Goal: Information Seeking & Learning: Check status

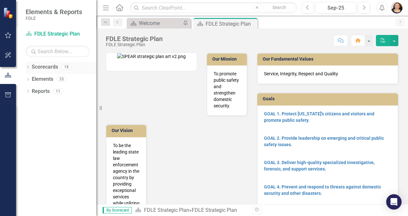
click at [29, 68] on icon "Dropdown" at bounding box center [28, 68] width 4 height 4
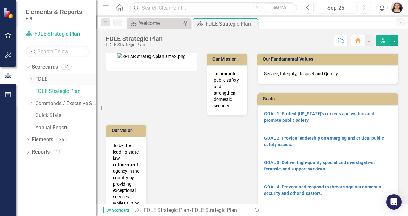
click at [32, 79] on icon at bounding box center [32, 78] width 2 height 3
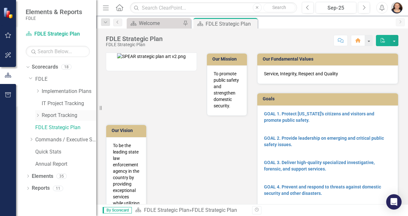
click at [38, 116] on icon at bounding box center [38, 115] width 2 height 3
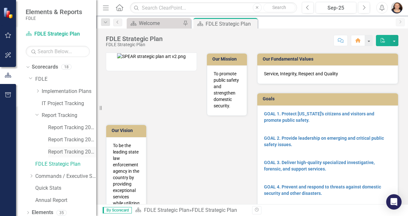
click at [74, 152] on link "Report Tracking 2025" at bounding box center [72, 151] width 48 height 7
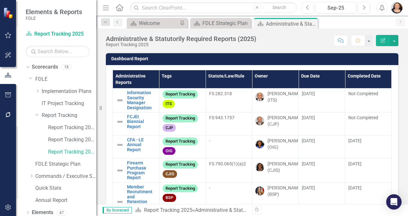
click at [305, 74] on th "Due Date" at bounding box center [321, 79] width 46 height 18
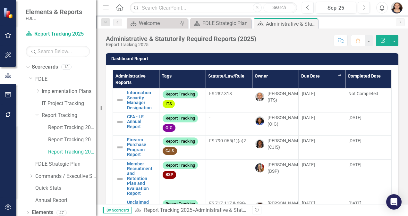
click at [259, 74] on th "Owner" at bounding box center [275, 79] width 46 height 18
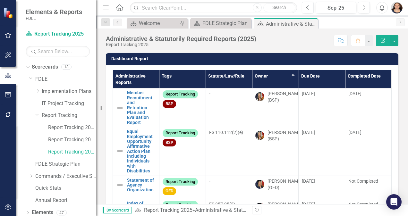
click at [258, 76] on th "Owner Sort Ascending" at bounding box center [275, 79] width 46 height 18
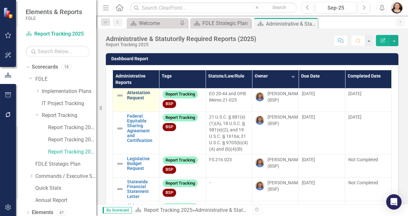
click at [138, 91] on link "Attestation Request" at bounding box center [141, 95] width 29 height 10
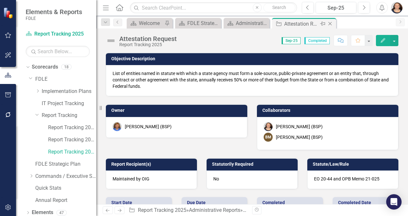
click at [330, 23] on icon "Close" at bounding box center [330, 23] width 6 height 5
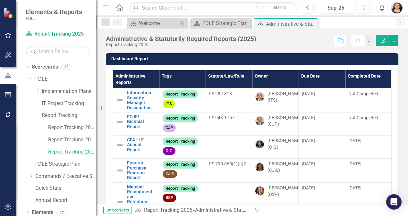
click at [258, 74] on th "Owner" at bounding box center [275, 79] width 46 height 18
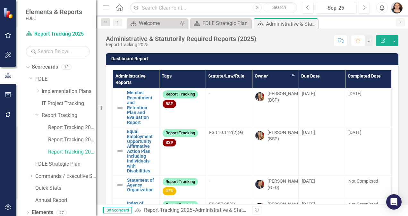
click at [258, 74] on th "Owner Sort Ascending" at bounding box center [275, 79] width 46 height 18
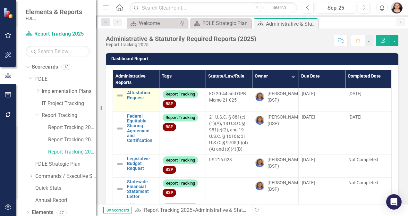
click at [119, 95] on img at bounding box center [120, 96] width 8 height 8
click at [138, 98] on link "Attestation Request" at bounding box center [141, 95] width 29 height 10
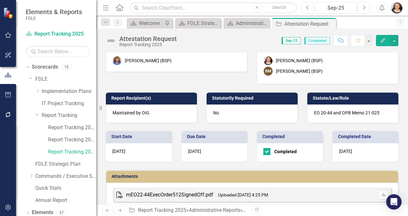
scroll to position [77, 0]
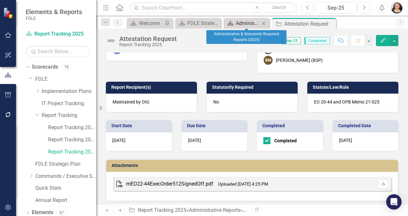
click at [250, 23] on div "Administrative & Statutorily Required Reports (2025)" at bounding box center [248, 23] width 24 height 8
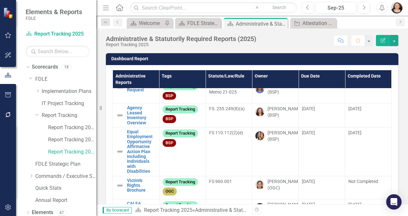
scroll to position [233, 0]
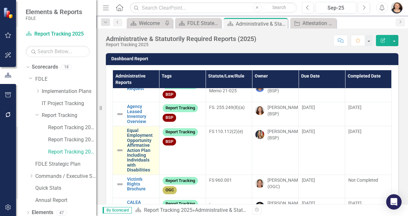
click at [137, 146] on link "Equal Employment Opportunity Affirmative Action Plan Including Individuals with…" at bounding box center [141, 150] width 29 height 45
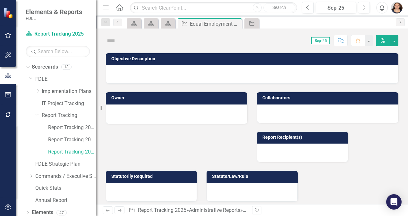
checkbox input "true"
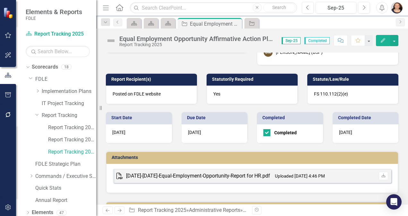
scroll to position [106, 0]
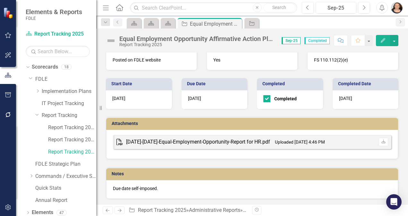
click at [247, 144] on div "[DATE]-[DATE]-Equal-Employment-Opportunity-Report for HR.pdf" at bounding box center [198, 141] width 144 height 7
click at [235, 22] on icon "Close" at bounding box center [235, 23] width 6 height 5
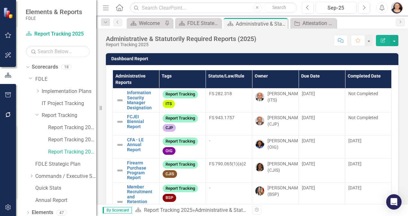
click at [256, 76] on th "Owner" at bounding box center [275, 79] width 46 height 18
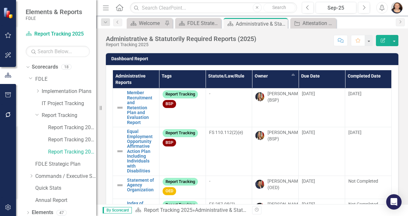
click at [256, 76] on th "Owner Sort Ascending" at bounding box center [275, 79] width 46 height 18
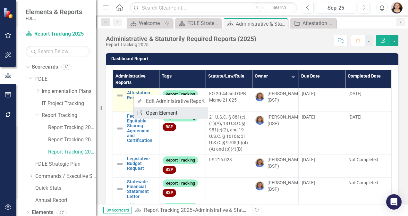
click at [154, 110] on link "Link Open Element" at bounding box center [171, 113] width 74 height 12
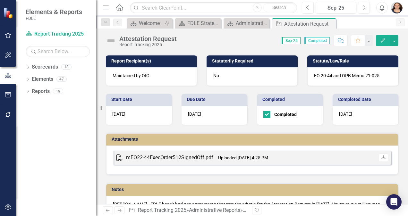
scroll to position [128, 0]
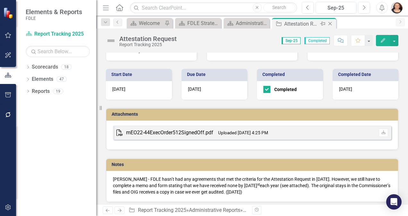
click at [328, 21] on icon "Close" at bounding box center [330, 23] width 6 height 5
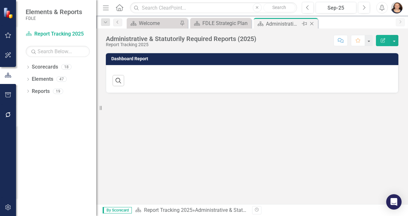
click at [313, 23] on icon "Close" at bounding box center [311, 23] width 6 height 5
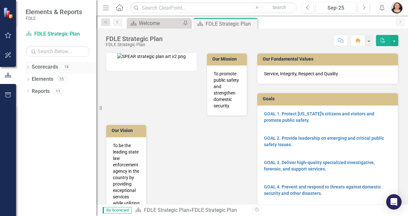
click at [28, 66] on icon "Dropdown" at bounding box center [28, 68] width 4 height 4
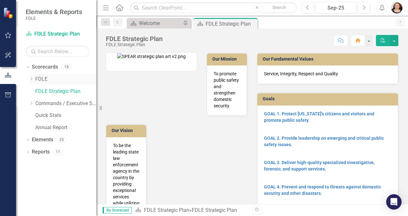
click at [31, 79] on icon at bounding box center [32, 78] width 2 height 3
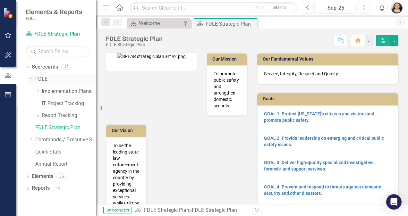
click at [43, 80] on link "FDLE" at bounding box center [65, 79] width 61 height 7
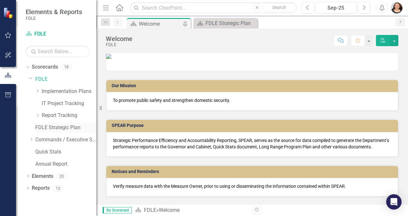
click at [43, 130] on link "FDLE Strategic Plan" at bounding box center [65, 127] width 61 height 7
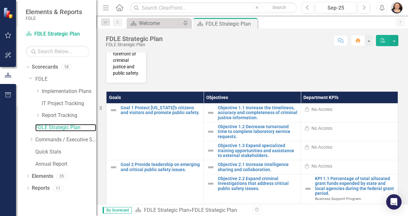
scroll to position [240, 0]
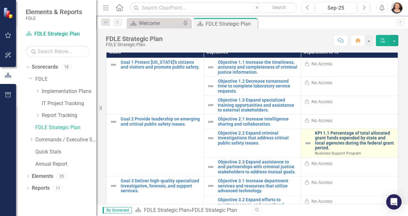
click at [335, 145] on link "KPI 1.1 Percentage of total allocated grant funds expended by state and local a…" at bounding box center [354, 141] width 79 height 20
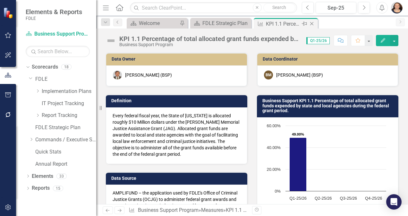
click at [311, 24] on icon at bounding box center [312, 24] width 4 height 4
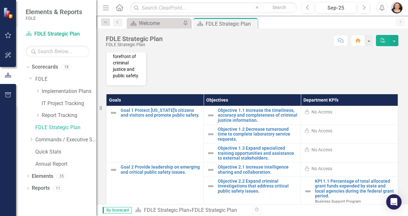
scroll to position [277, 0]
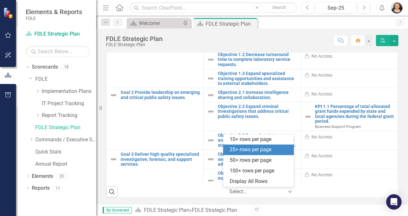
click at [255, 194] on div at bounding box center [256, 192] width 54 height 9
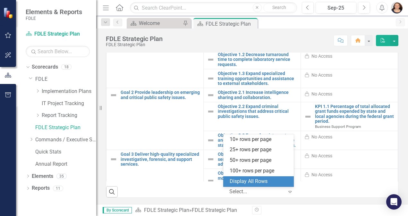
click at [246, 178] on div "Display All Rows" at bounding box center [260, 181] width 60 height 7
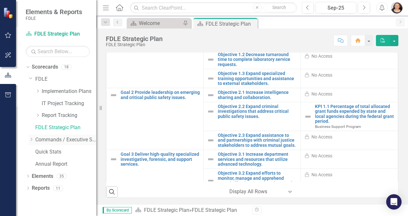
click at [30, 139] on icon "Dropdown" at bounding box center [31, 140] width 5 height 4
click at [39, 153] on icon "Dropdown" at bounding box center [37, 152] width 5 height 4
click at [44, 164] on icon "Dropdown" at bounding box center [44, 164] width 5 height 4
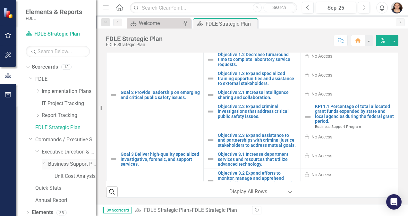
click at [65, 164] on link "Business Support Program" at bounding box center [72, 164] width 48 height 7
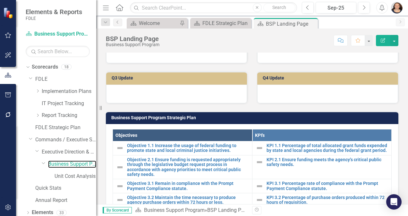
scroll to position [320, 0]
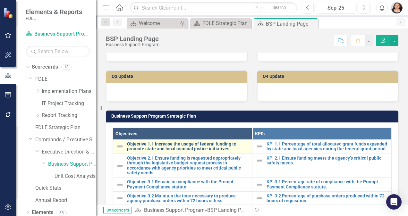
click at [165, 146] on link "Objective 1.1 Increase the usage of federal funding to promote state and local …" at bounding box center [188, 147] width 122 height 10
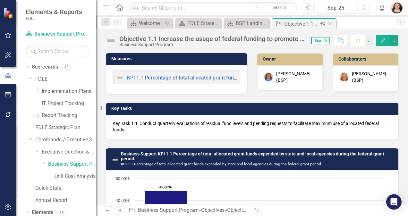
click at [330, 23] on icon at bounding box center [330, 24] width 4 height 4
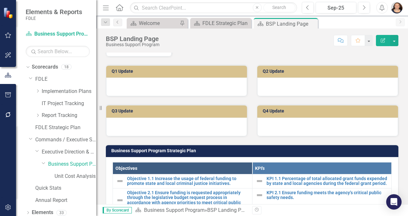
scroll to position [297, 0]
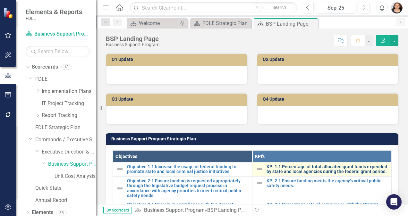
click at [288, 168] on link "KPI 1.1 Percentage of total allocated grant funds expended by state and local a…" at bounding box center [327, 169] width 122 height 10
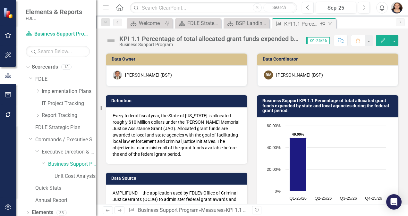
click at [331, 24] on icon "Close" at bounding box center [330, 23] width 6 height 5
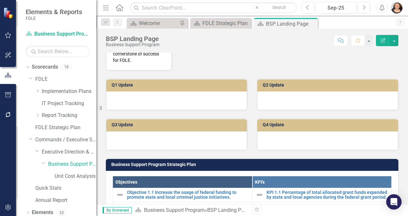
scroll to position [281, 0]
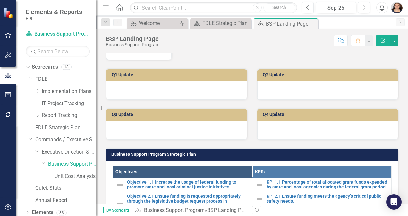
click at [161, 86] on div at bounding box center [176, 90] width 141 height 19
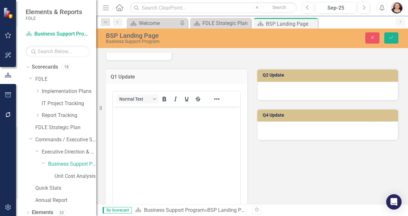
scroll to position [0, 0]
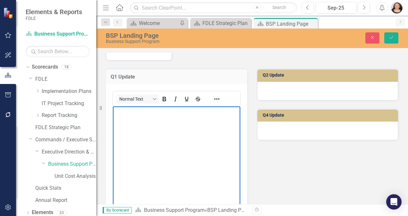
click at [159, 121] on body "Rich Text Area. Press ALT-0 for help." at bounding box center [176, 154] width 127 height 96
click at [372, 38] on icon "Close" at bounding box center [372, 37] width 6 height 4
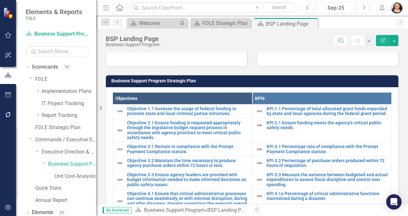
scroll to position [377, 0]
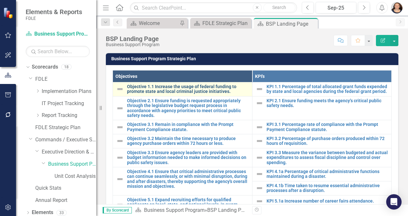
click at [151, 87] on link "Objective 1.1 Increase the usage of federal funding to promote state and local …" at bounding box center [188, 89] width 122 height 10
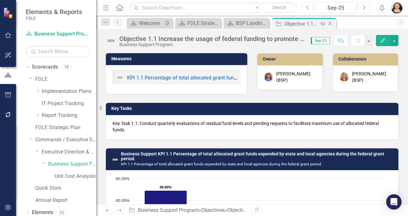
click at [329, 25] on icon at bounding box center [330, 24] width 4 height 4
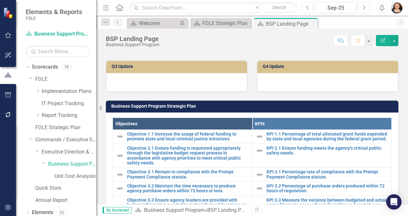
scroll to position [336, 0]
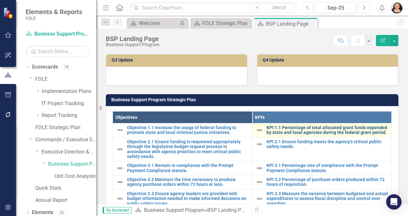
click at [294, 129] on link "KPI 1.1 Percentage of total allocated grant funds expended by state and local a…" at bounding box center [327, 130] width 122 height 10
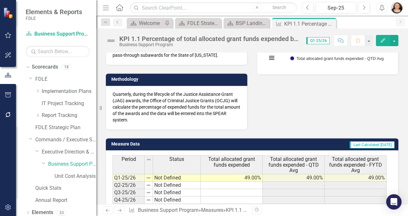
scroll to position [151, 0]
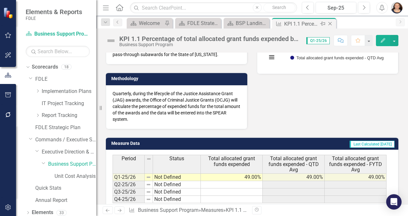
click at [330, 22] on icon "Close" at bounding box center [330, 23] width 6 height 5
